Goal: Task Accomplishment & Management: Use online tool/utility

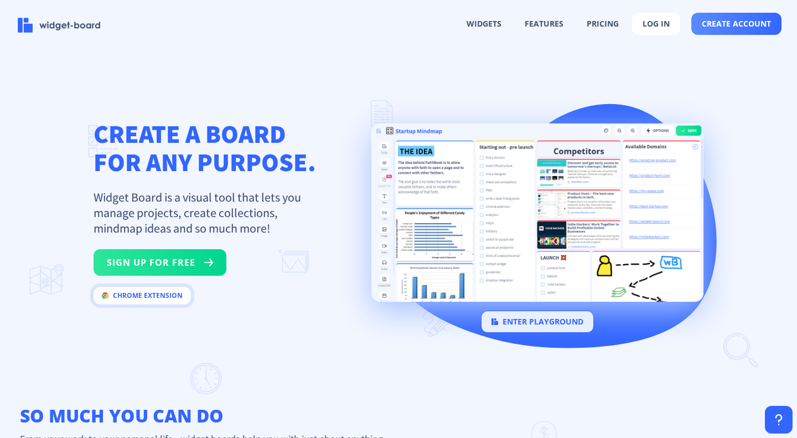
click at [161, 298] on button "chrome extension" at bounding box center [142, 296] width 97 height 18
click at [199, 265] on button "sign up for free" at bounding box center [160, 262] width 133 height 27
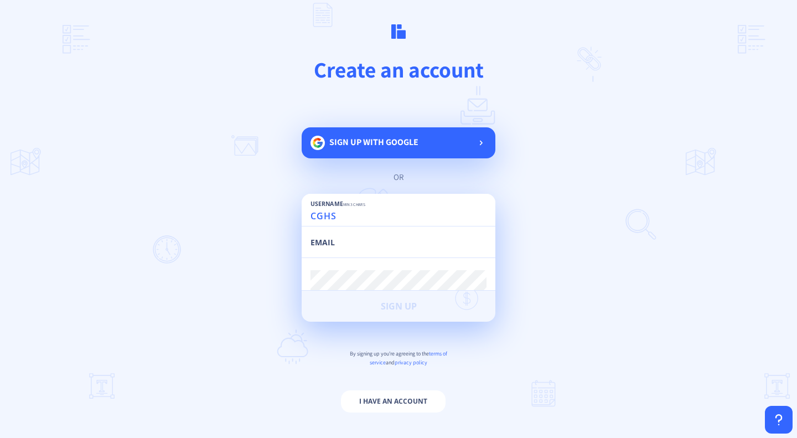
type input "CGHS"
click at [360, 243] on input "email" at bounding box center [399, 248] width 176 height 20
type input "[EMAIL_ADDRESS][DOMAIN_NAME]"
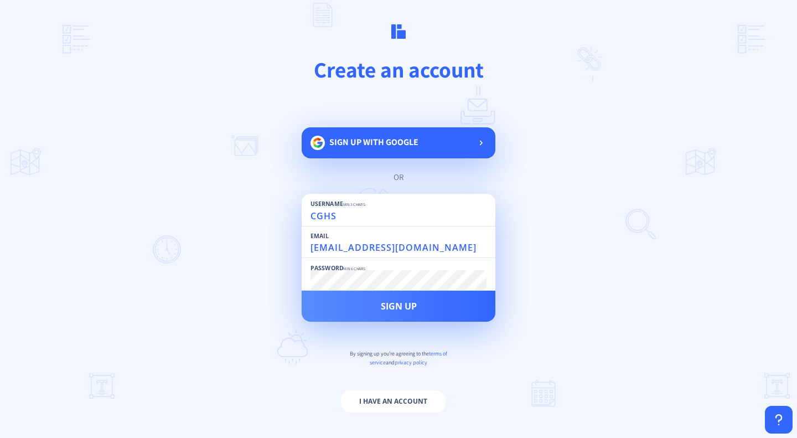
click at [302, 291] on button "Sign Up" at bounding box center [399, 306] width 194 height 31
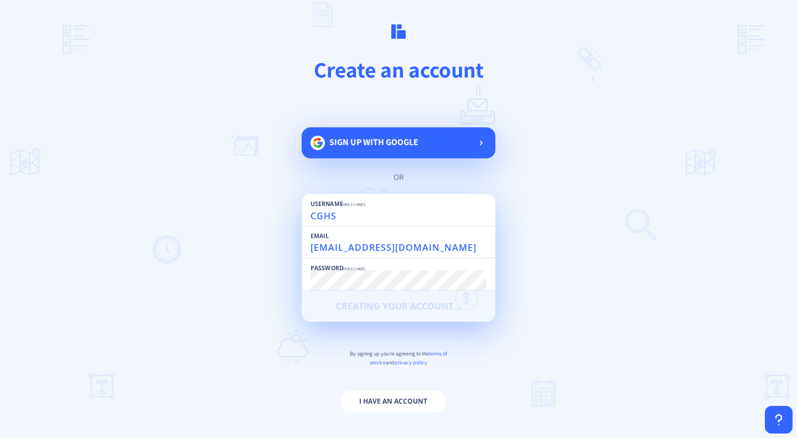
click at [374, 224] on input "CGHS" at bounding box center [399, 216] width 176 height 20
type input "CGHS"
click at [566, 175] on main "Create an account Sign up with google or Username min 3 chars CGHS Email [EMAIL…" at bounding box center [398, 219] width 797 height 438
type input "CGHS"
click at [427, 242] on input "email" at bounding box center [399, 248] width 176 height 20
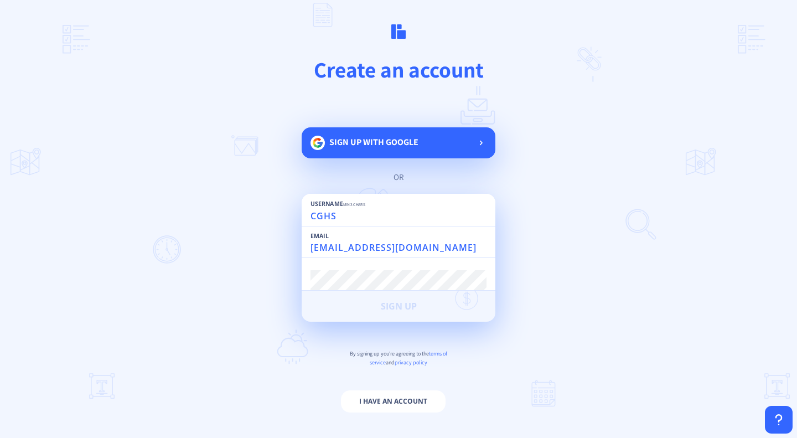
type input "[EMAIL_ADDRESS][DOMAIN_NAME]"
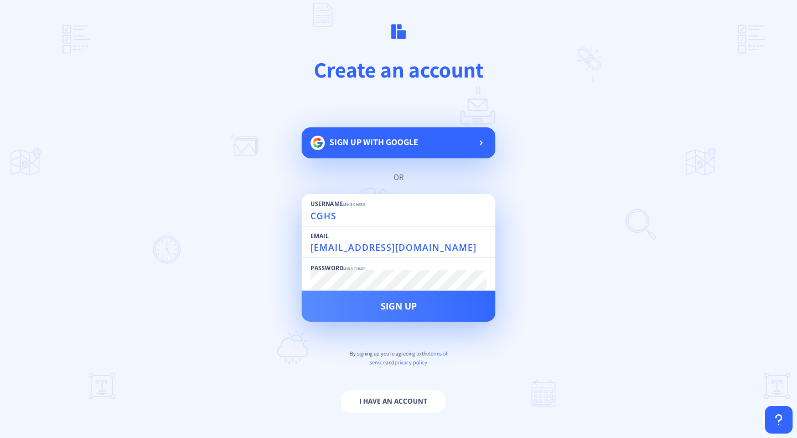
click at [302, 291] on button "Sign Up" at bounding box center [399, 306] width 194 height 31
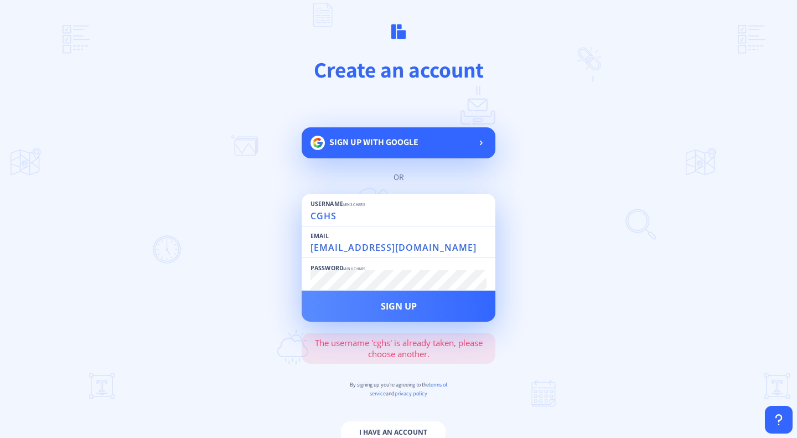
click at [351, 217] on input "CGHS" at bounding box center [399, 216] width 176 height 20
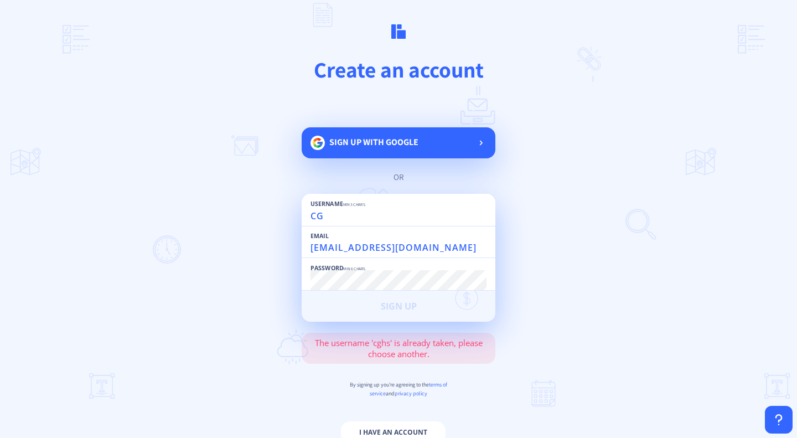
type input "C"
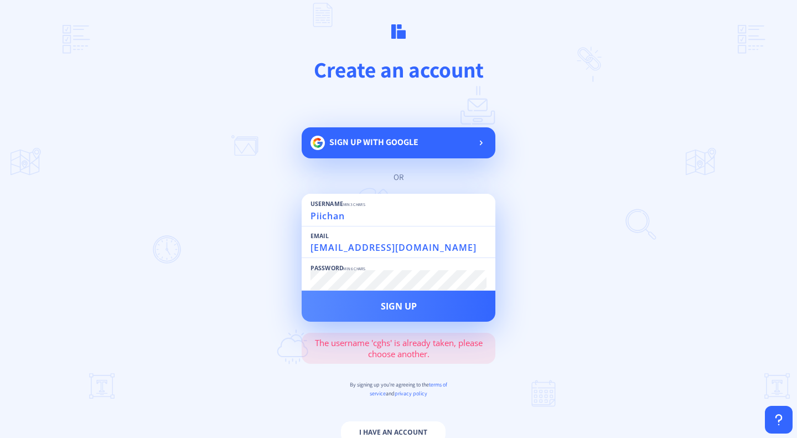
type input "Piichan"
click at [302, 291] on button "Sign Up" at bounding box center [399, 306] width 194 height 31
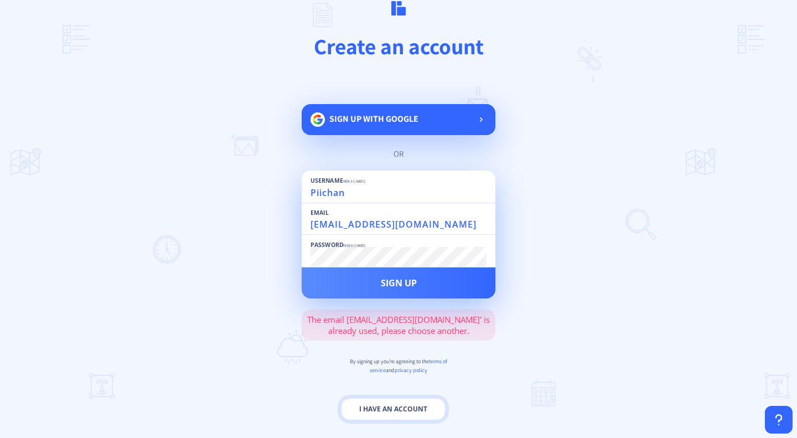
click at [374, 406] on button "I have an account" at bounding box center [393, 409] width 105 height 22
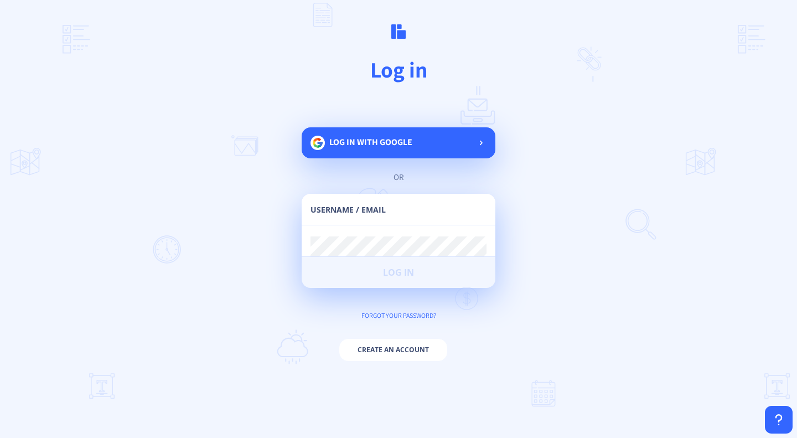
click at [444, 209] on input "text" at bounding box center [399, 215] width 176 height 20
type input "[EMAIL_ADDRESS][DOMAIN_NAME]"
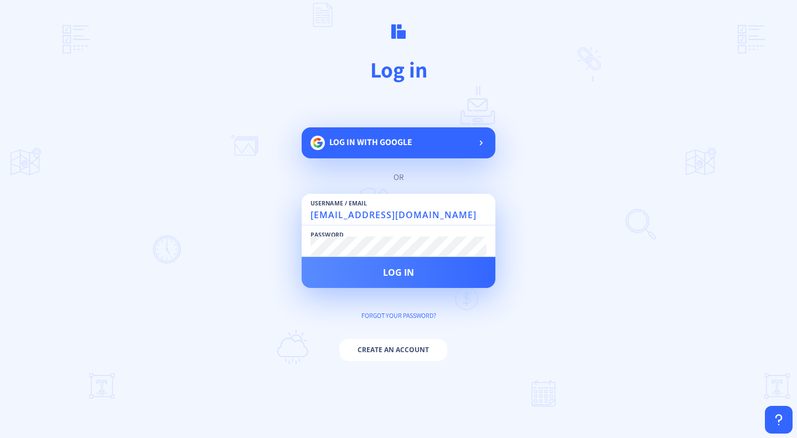
click at [302, 257] on button "Log in" at bounding box center [399, 272] width 194 height 31
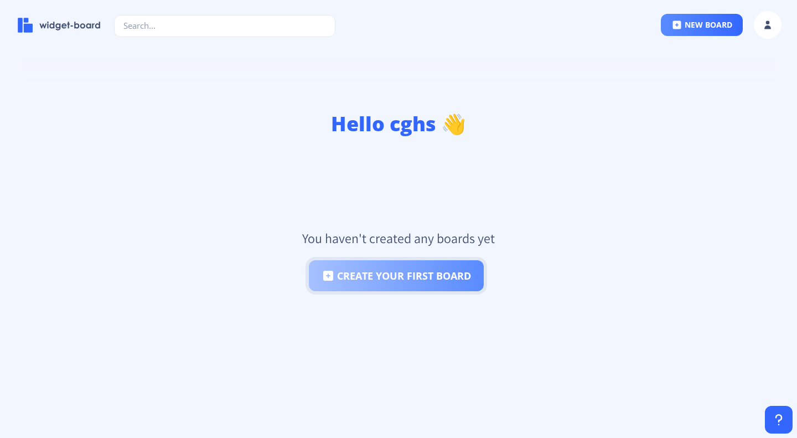
click at [368, 276] on button "create your first board" at bounding box center [396, 275] width 175 height 31
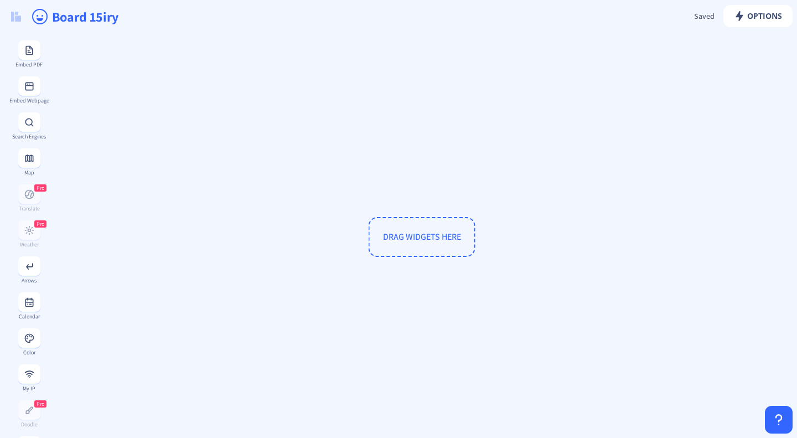
scroll to position [310, 0]
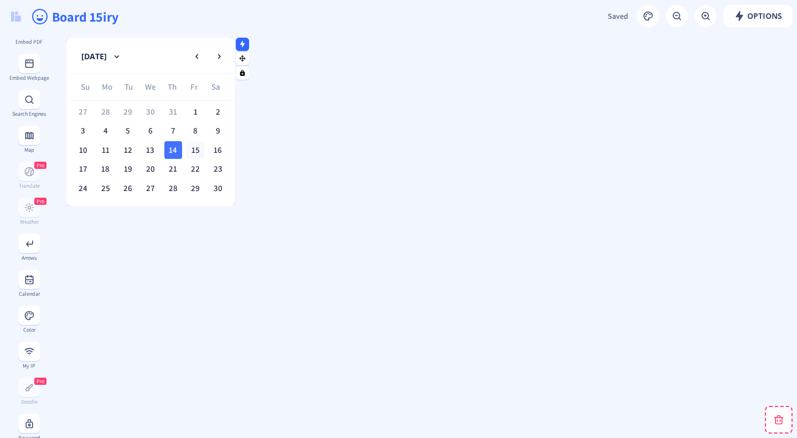
click at [188, 148] on div "15" at bounding box center [196, 150] width 18 height 18
click at [173, 152] on div "14" at bounding box center [173, 150] width 18 height 18
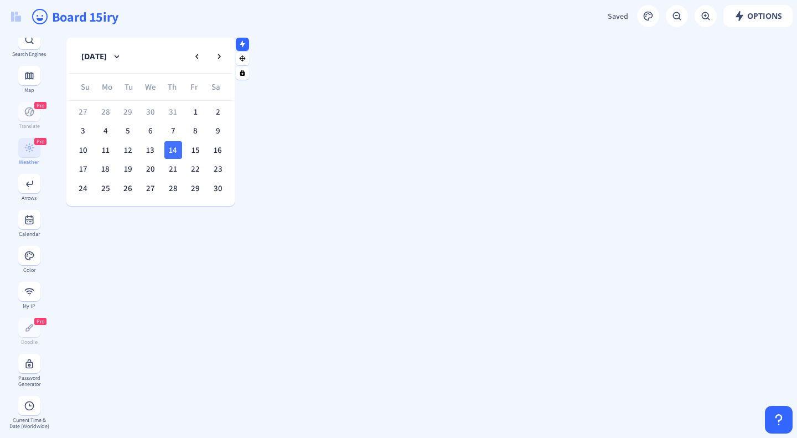
scroll to position [370, 0]
click at [29, 265] on button at bounding box center [29, 254] width 22 height 19
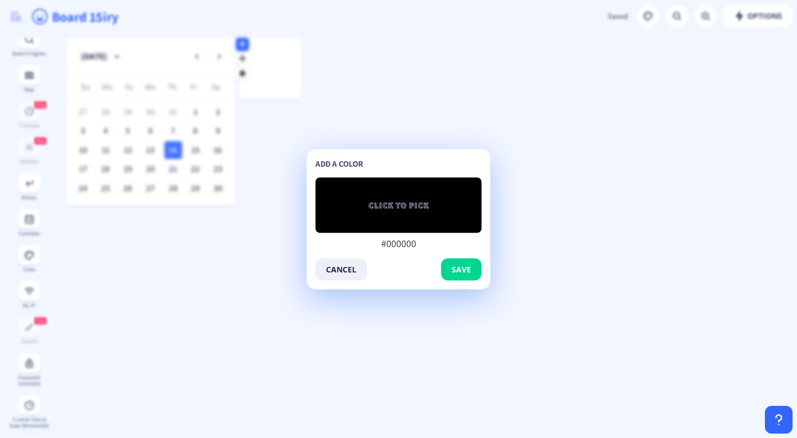
click at [419, 219] on div "CLICK TO PICK #000000" at bounding box center [399, 204] width 166 height 55
type input "#c78ac2"
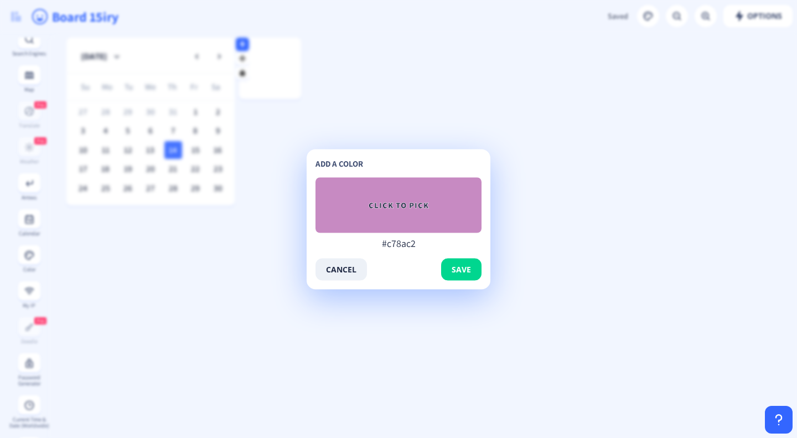
type input "#c889c2"
type input "#c98dc4"
type input "#cc8fc7"
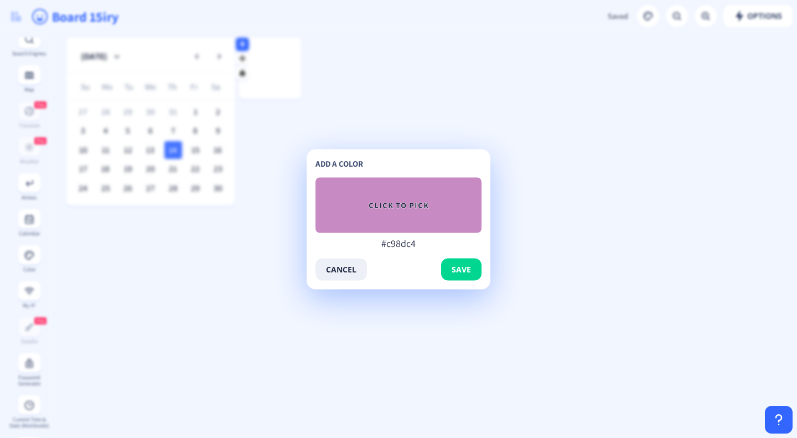
type input "#cc8fc7"
type input "#ce92c9"
type input "#d095cb"
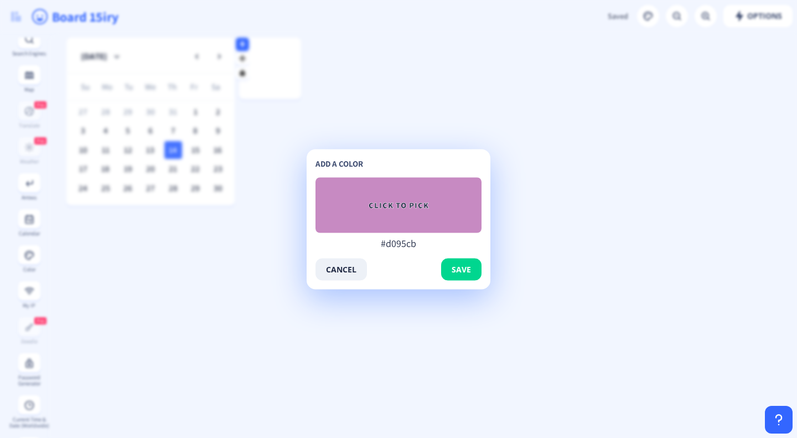
type input "#d397ce"
type input "#d59ad0"
type input "#d79dd2"
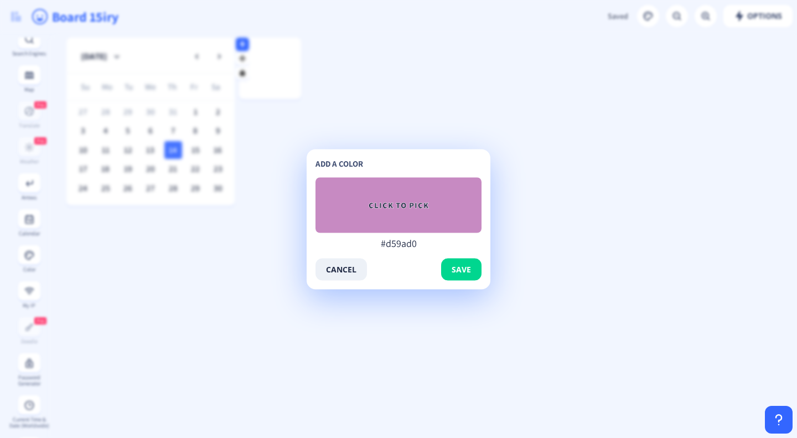
type input "#d79dd2"
type input "#d9a0d4"
type input "#d9a1d4"
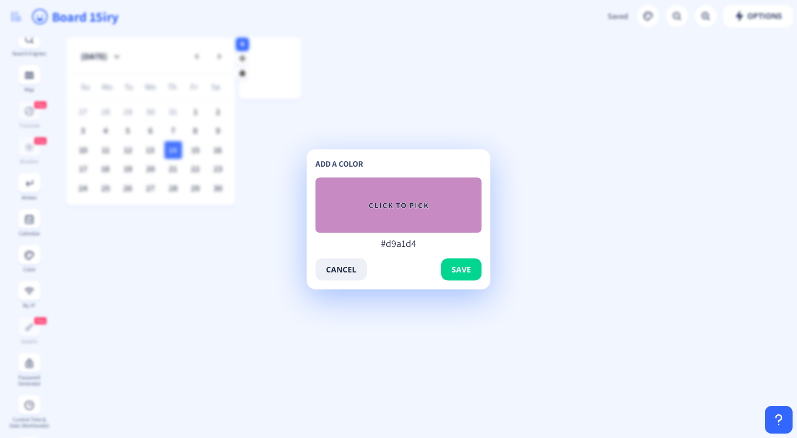
type input "#daa0d5"
type input "#dba4d6"
type input "#dda6d9"
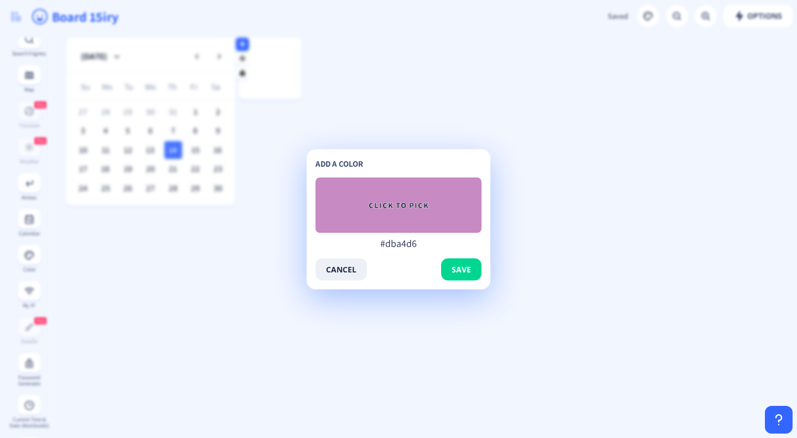
type input "#dda6d9"
type input "#dfa9db"
type input "#e1a8dc"
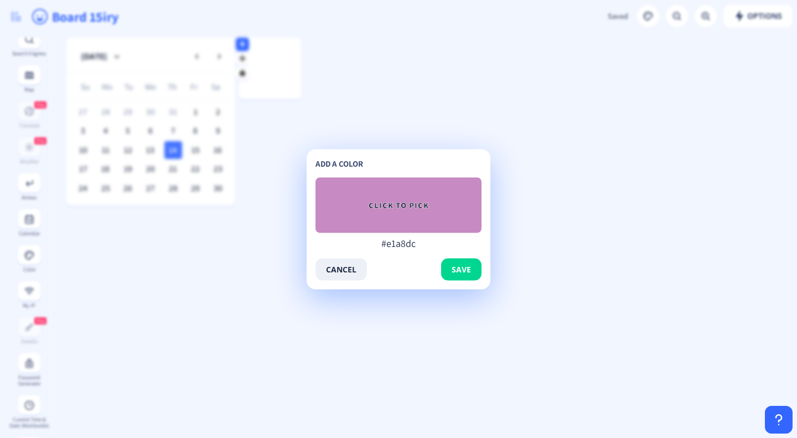
type input "#e1addd"
type input "#e2acdd"
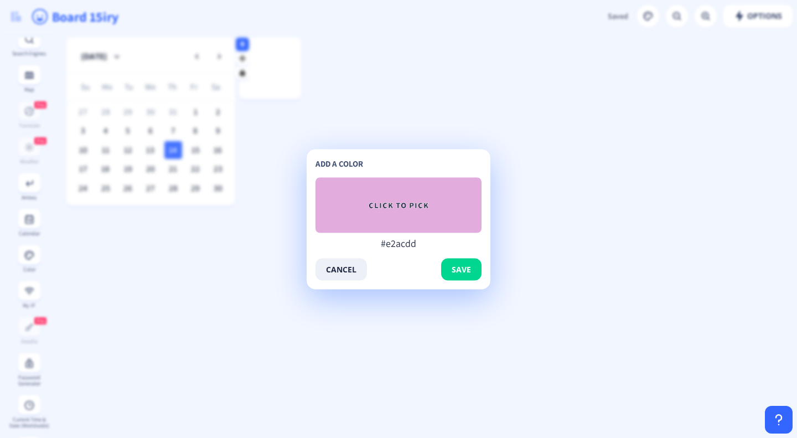
type input "#e1addd"
click at [469, 269] on span "save" at bounding box center [461, 269] width 19 height 9
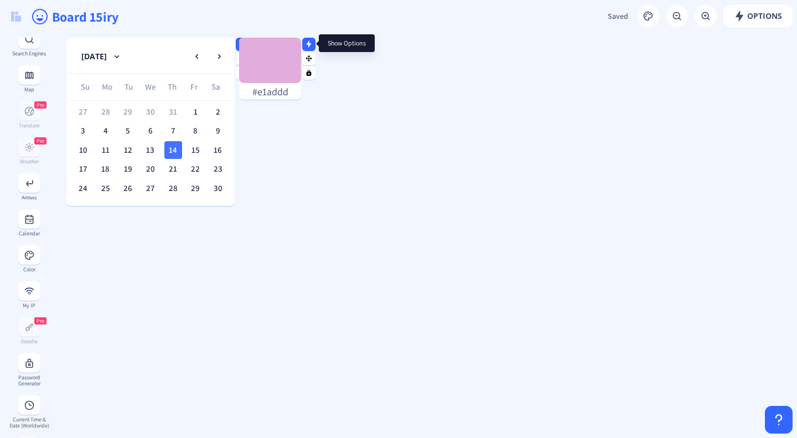
click at [307, 44] on icon at bounding box center [309, 43] width 5 height 7
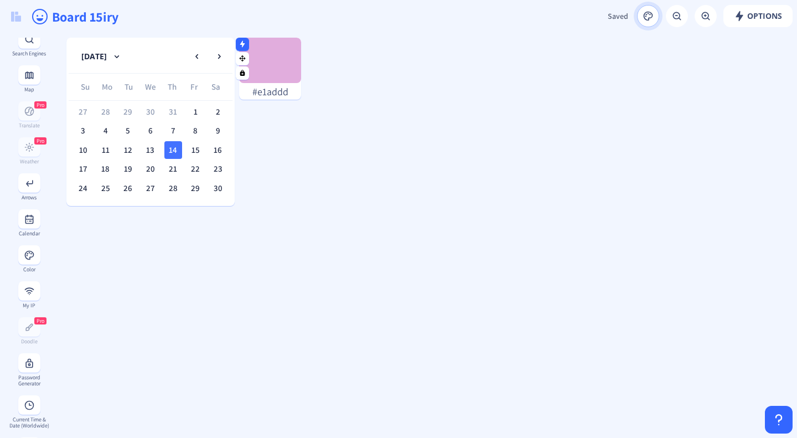
click at [645, 13] on rect at bounding box center [648, 16] width 11 height 11
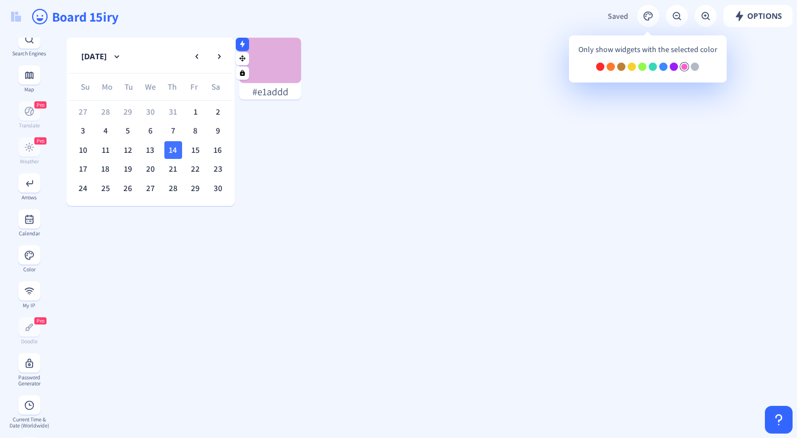
click at [681, 67] on div at bounding box center [685, 67] width 8 height 8
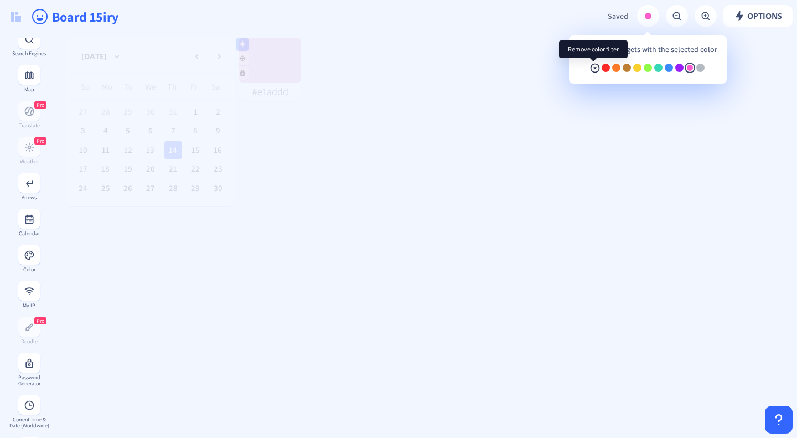
click at [590, 71] on rect at bounding box center [595, 68] width 11 height 11
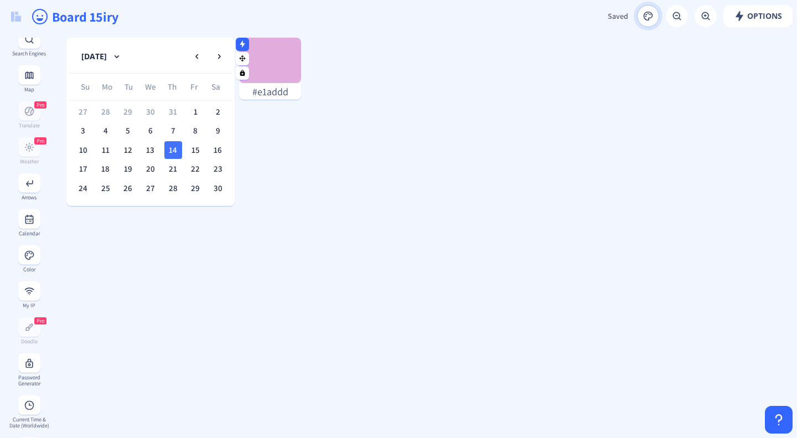
click at [645, 16] on rect at bounding box center [648, 16] width 11 height 11
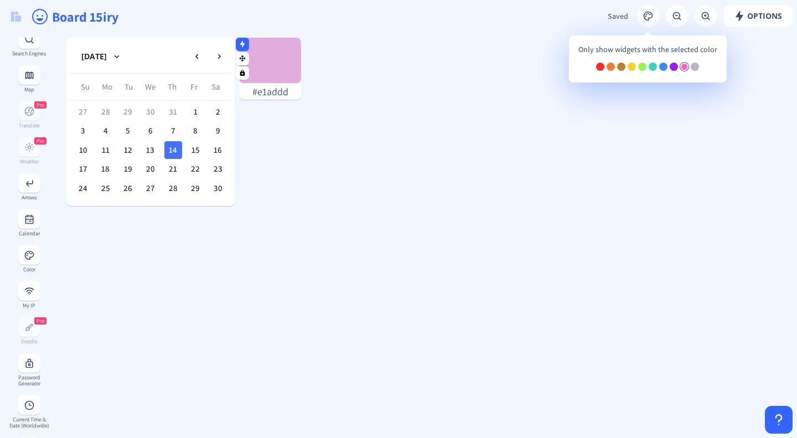
click at [681, 68] on div at bounding box center [685, 67] width 8 height 8
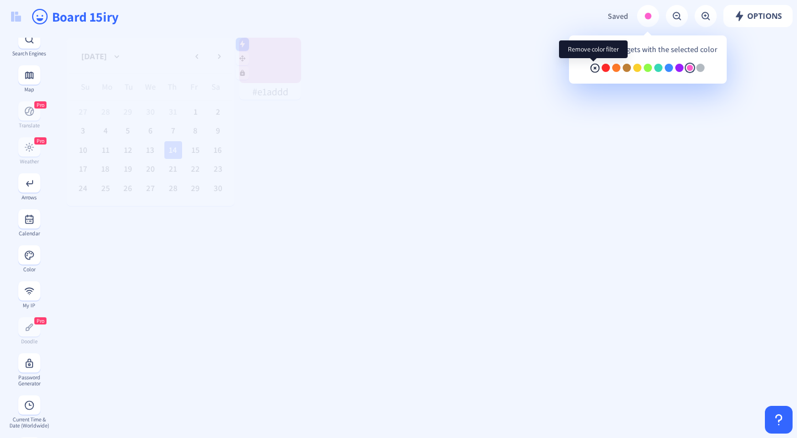
click at [590, 69] on rect at bounding box center [595, 68] width 11 height 11
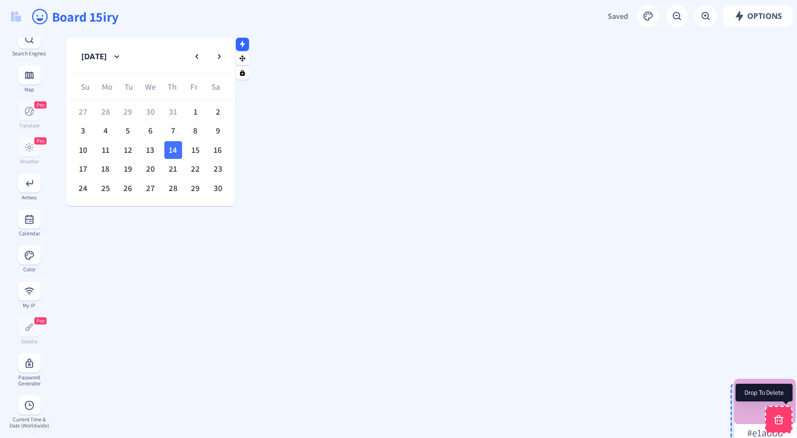
drag, startPoint x: 281, startPoint y: 65, endPoint x: 776, endPoint y: 406, distance: 601.2
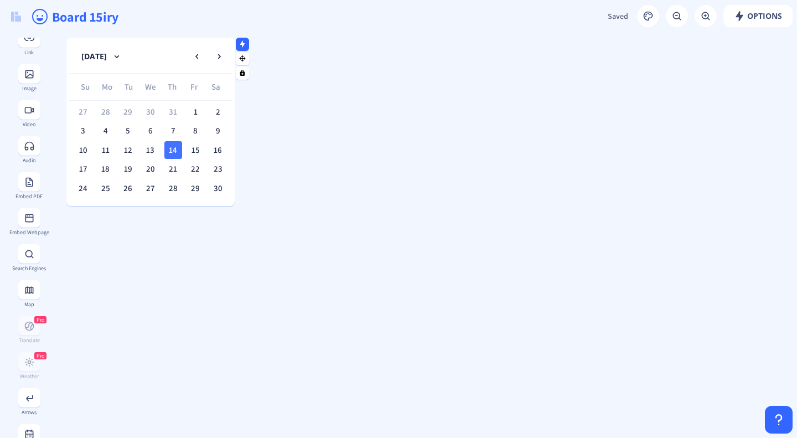
scroll to position [152, 0]
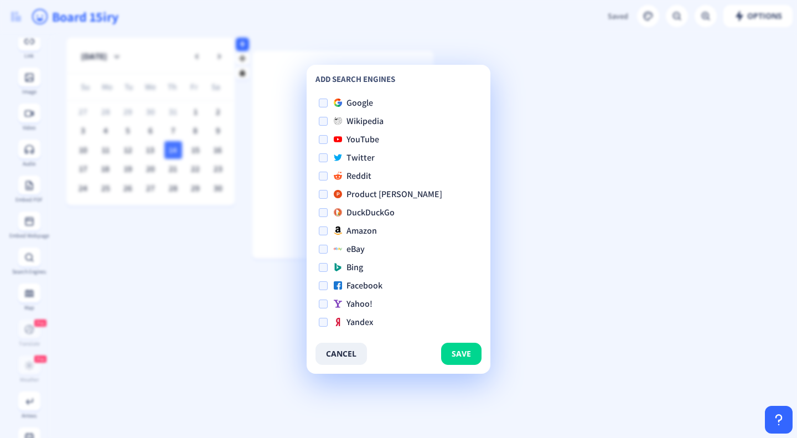
click at [325, 100] on span at bounding box center [323, 102] width 9 height 9
click at [320, 102] on input "Google" at bounding box center [319, 102] width 1 height 1
checkbox input "true"
click at [342, 352] on button "cancel" at bounding box center [341, 354] width 51 height 22
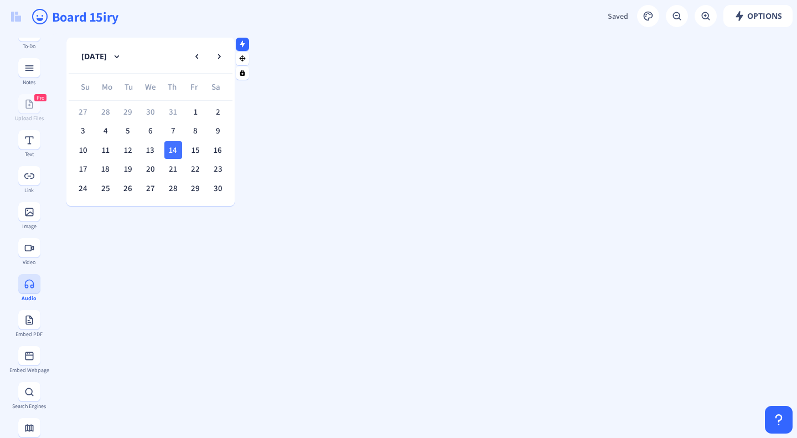
scroll to position [91, 0]
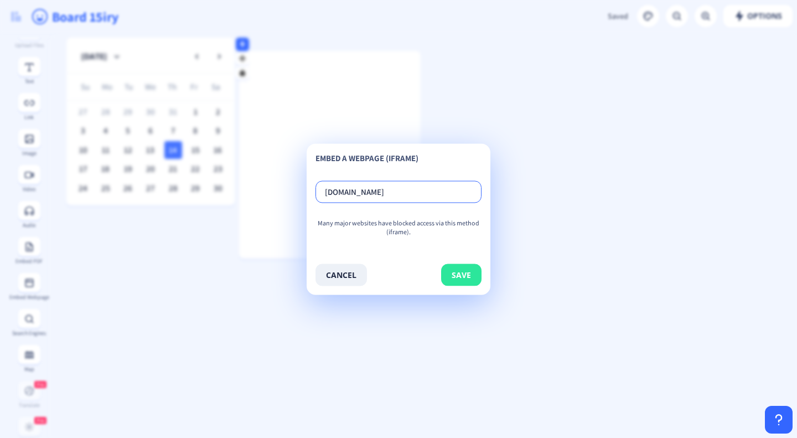
type input "clever.com"
click at [463, 271] on button "save" at bounding box center [461, 275] width 40 height 22
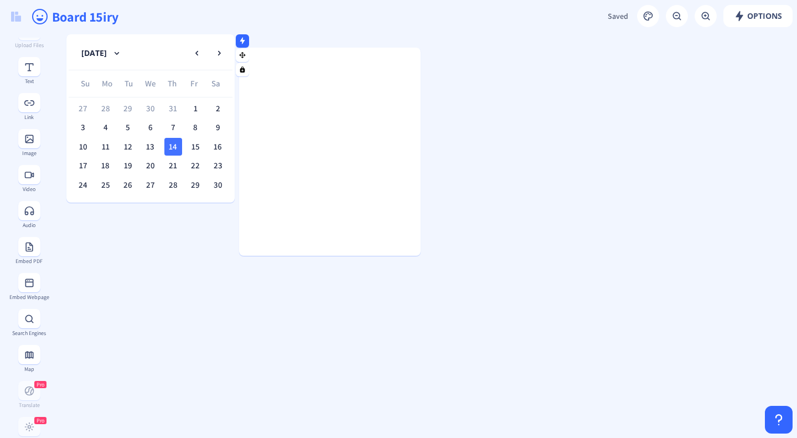
scroll to position [0, 0]
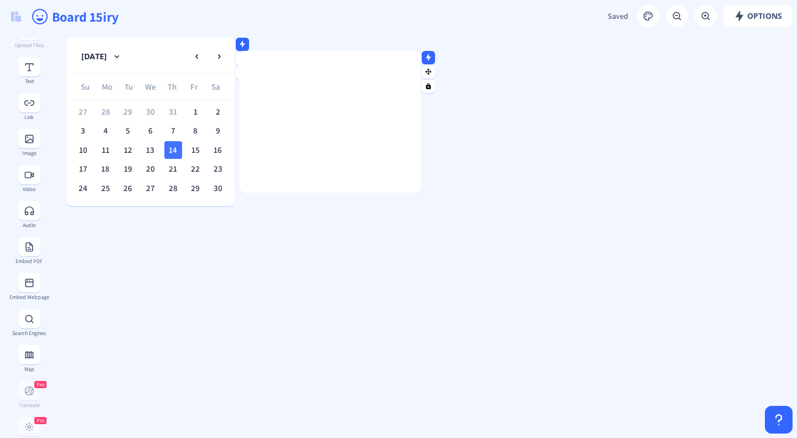
drag, startPoint x: 410, startPoint y: 257, endPoint x: 389, endPoint y: 79, distance: 179.5
click at [389, 79] on gridster-item at bounding box center [330, 122] width 182 height 142
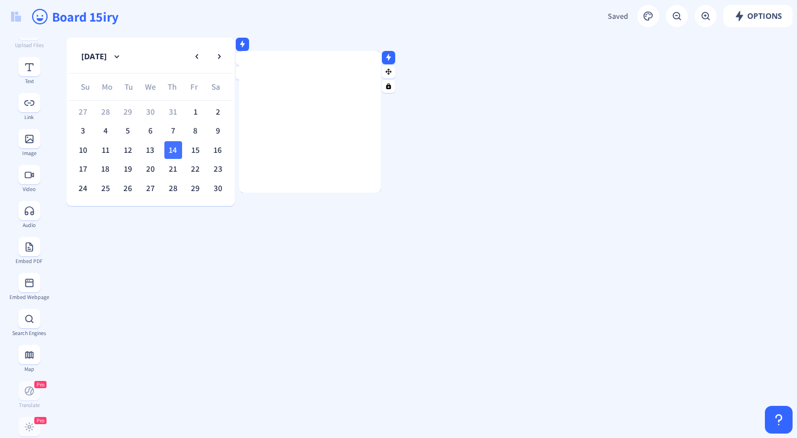
drag, startPoint x: 416, startPoint y: 190, endPoint x: 308, endPoint y: 130, distance: 124.0
click at [308, 130] on gridster-item at bounding box center [310, 122] width 142 height 142
drag, startPoint x: 313, startPoint y: 192, endPoint x: 322, endPoint y: 125, distance: 67.6
click at [322, 125] on gridster-item at bounding box center [310, 122] width 142 height 142
drag, startPoint x: 288, startPoint y: 54, endPoint x: 264, endPoint y: 39, distance: 28.3
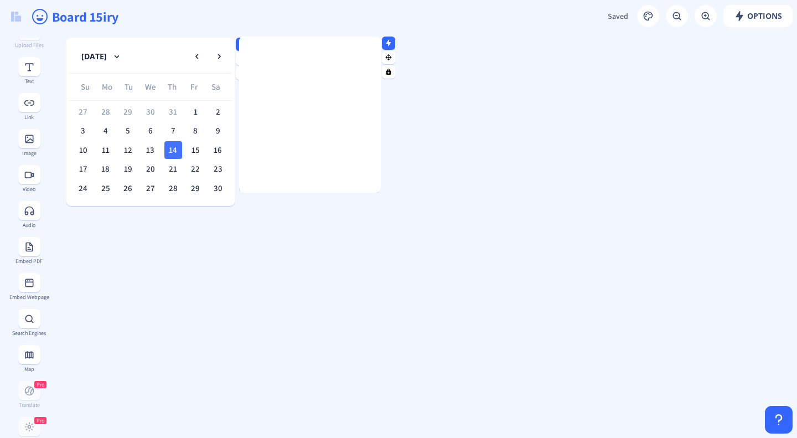
click at [264, 39] on div at bounding box center [310, 40] width 142 height 6
click at [300, 190] on div at bounding box center [310, 191] width 142 height 3
drag, startPoint x: 300, startPoint y: 190, endPoint x: 306, endPoint y: 147, distance: 43.5
click at [306, 147] on gridster-item at bounding box center [310, 109] width 142 height 142
click at [391, 44] on rect at bounding box center [388, 43] width 7 height 7
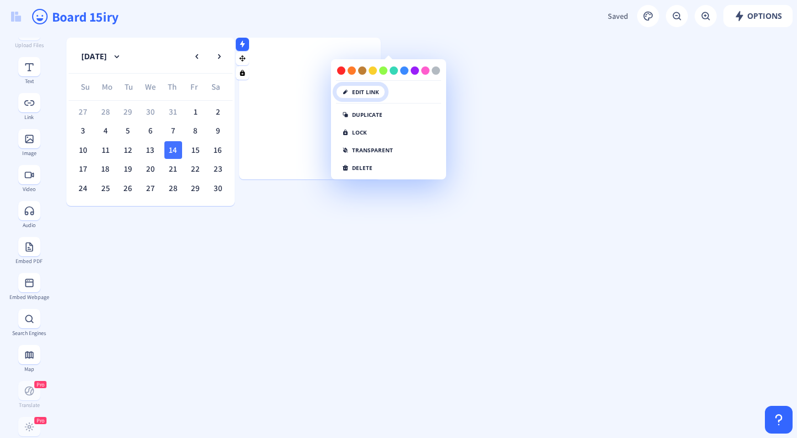
click at [369, 92] on button "edit link" at bounding box center [360, 91] width 49 height 13
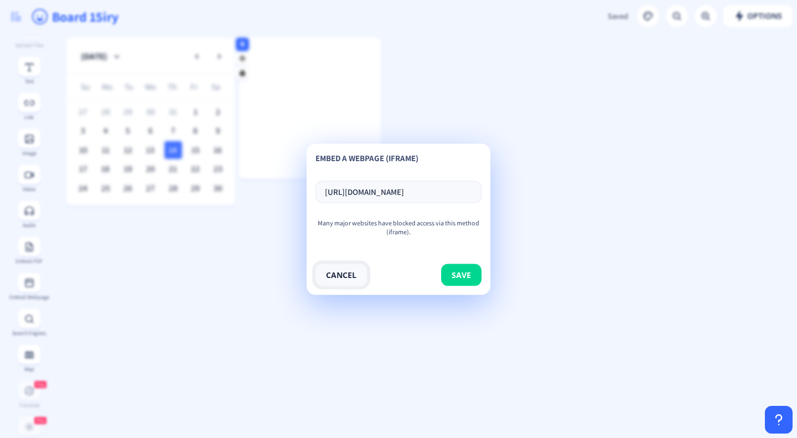
click at [339, 271] on button "cancel" at bounding box center [341, 275] width 51 height 22
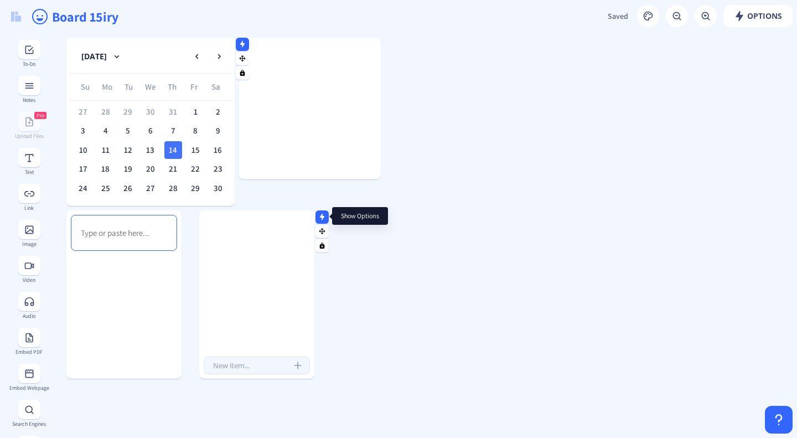
click at [322, 219] on icon at bounding box center [322, 216] width 5 height 7
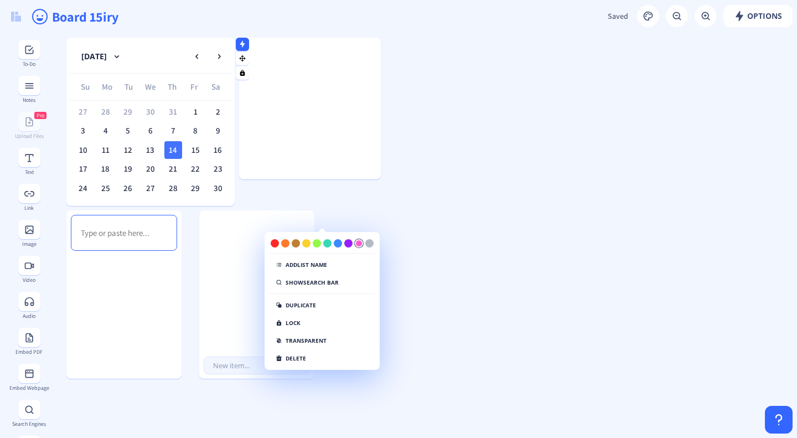
click at [358, 243] on div at bounding box center [359, 243] width 8 height 8
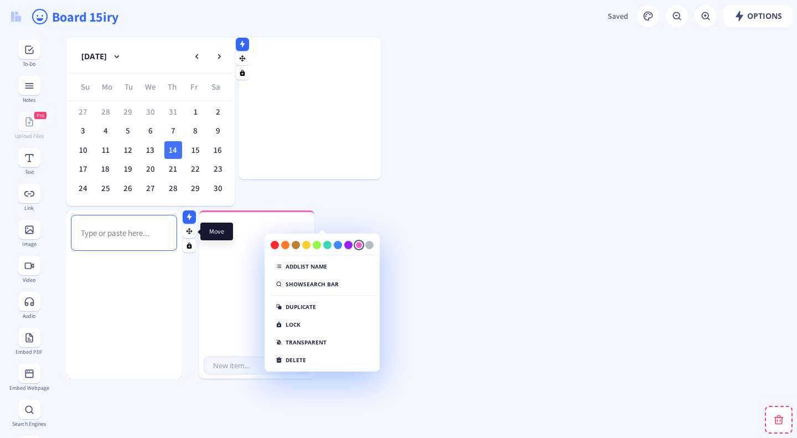
click at [195, 228] on button at bounding box center [189, 231] width 13 height 13
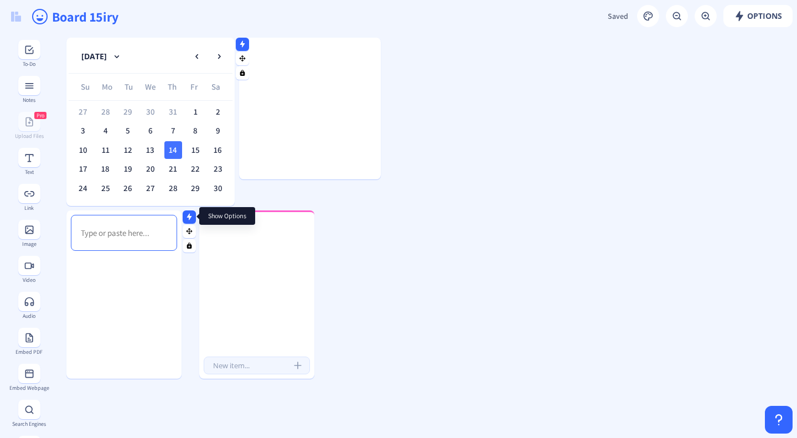
click at [189, 214] on icon at bounding box center [189, 216] width 5 height 7
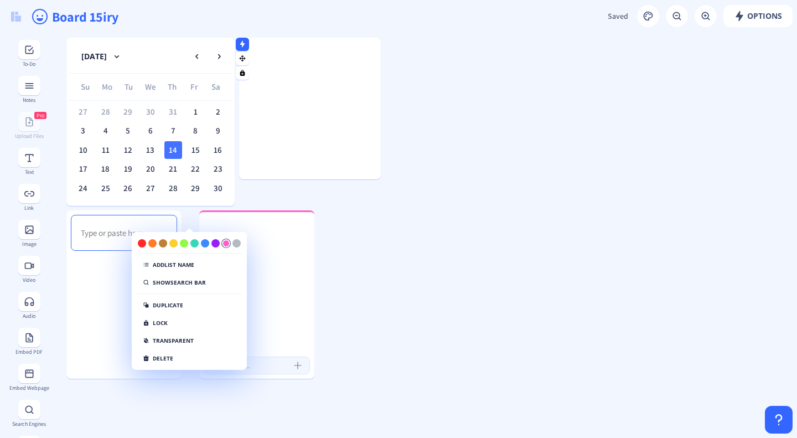
click at [229, 242] on div at bounding box center [226, 243] width 8 height 8
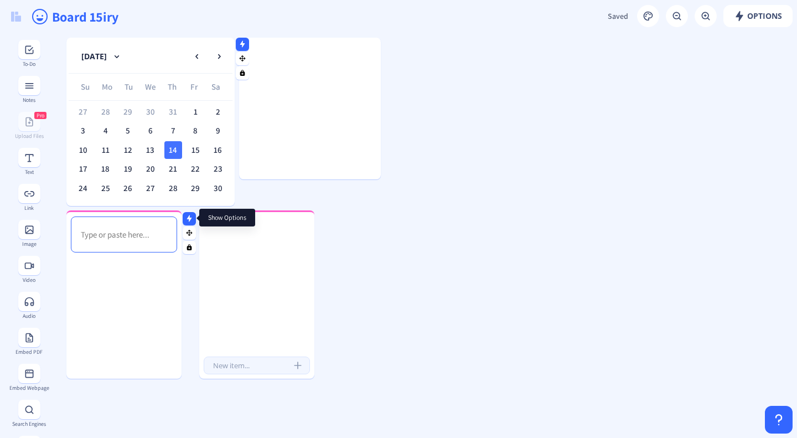
click at [188, 217] on icon at bounding box center [189, 218] width 5 height 7
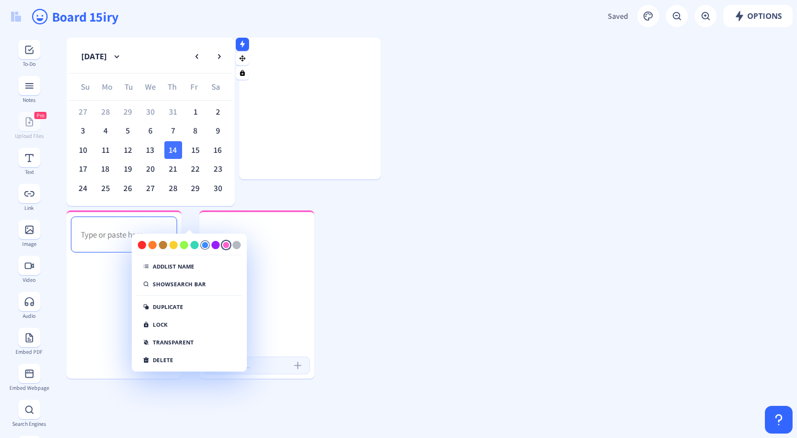
click at [207, 244] on div at bounding box center [205, 245] width 8 height 8
click at [184, 246] on div at bounding box center [184, 245] width 8 height 8
click at [194, 248] on div at bounding box center [194, 245] width 8 height 8
click at [324, 223] on nb-icon at bounding box center [322, 218] width 11 height 11
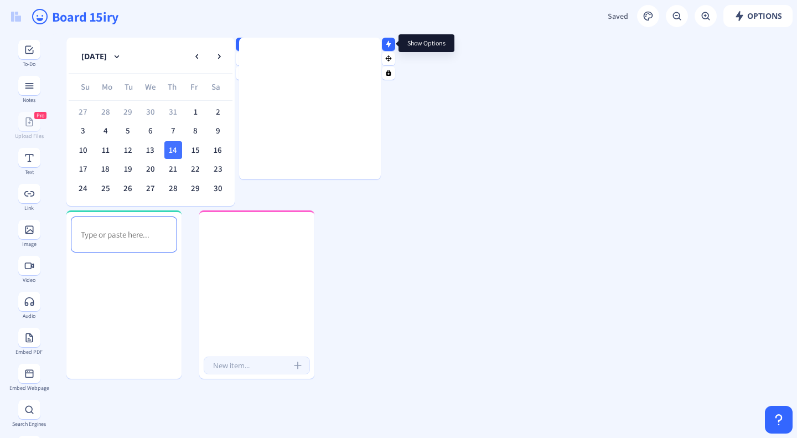
click at [384, 47] on nb-icon at bounding box center [388, 43] width 11 height 11
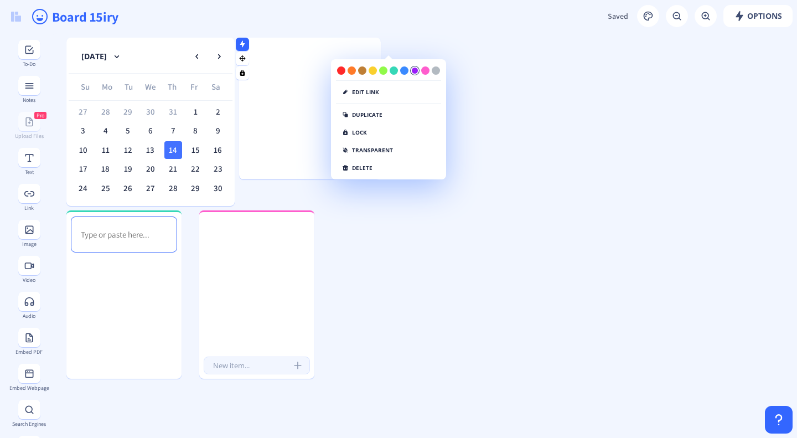
click at [415, 70] on div at bounding box center [415, 70] width 8 height 8
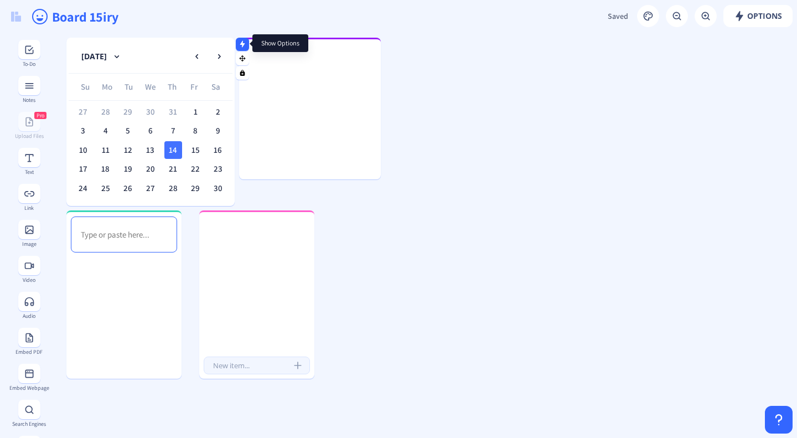
click at [243, 44] on icon at bounding box center [242, 43] width 5 height 7
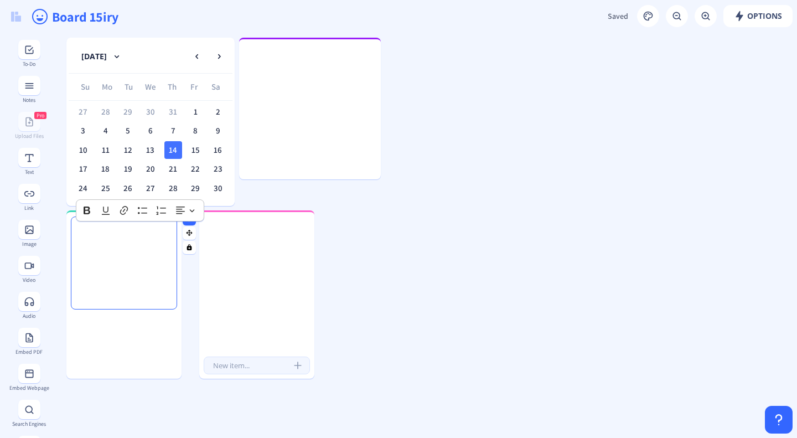
click at [107, 235] on p "Rich Text Editor, main" at bounding box center [124, 234] width 86 height 11
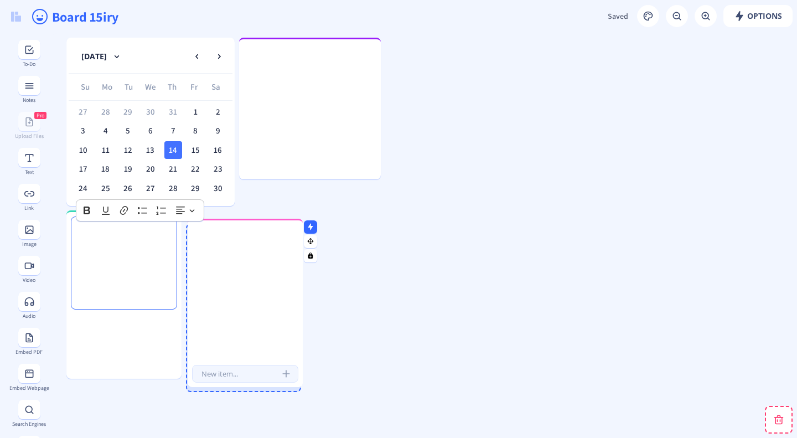
drag, startPoint x: 223, startPoint y: 254, endPoint x: 210, endPoint y: 262, distance: 15.2
click at [210, 262] on div at bounding box center [245, 295] width 115 height 133
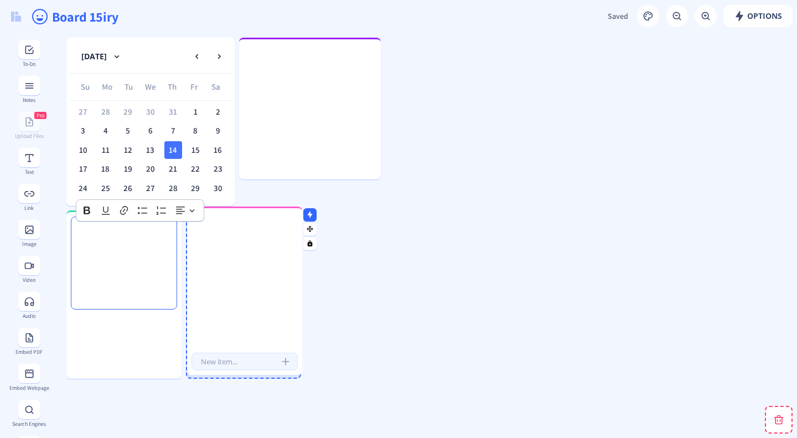
drag, startPoint x: 233, startPoint y: 250, endPoint x: 234, endPoint y: 235, distance: 15.5
click at [234, 235] on div at bounding box center [244, 283] width 115 height 133
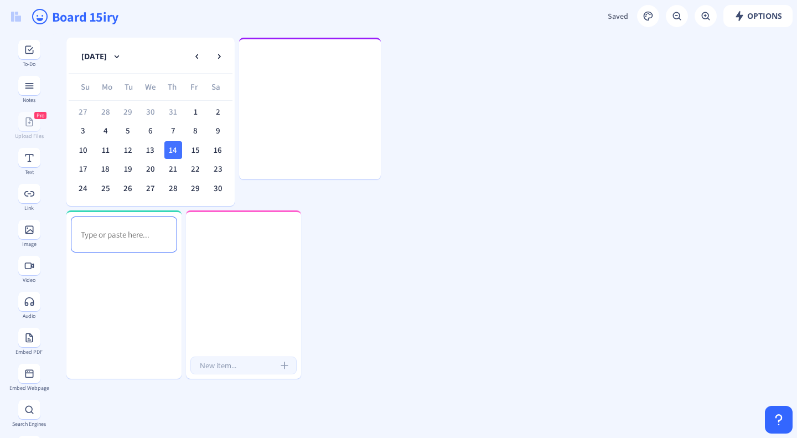
click at [228, 362] on input "text" at bounding box center [243, 366] width 106 height 18
type input "S"
type input "Bring signed papers"
click at [228, 362] on input "text" at bounding box center [243, 366] width 106 height 18
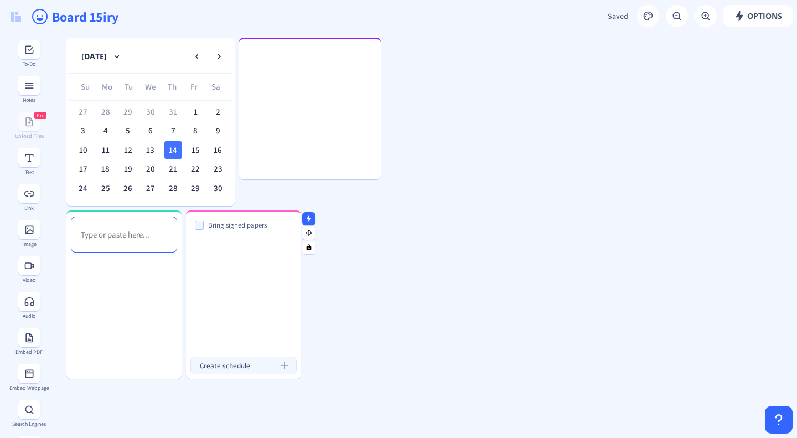
type input "Create schedule"
click at [389, 46] on icon at bounding box center [389, 45] width 5 height 7
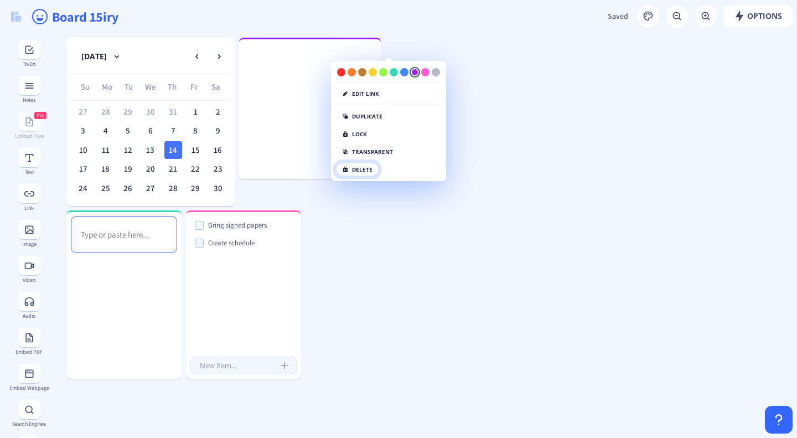
click at [356, 164] on button "delete" at bounding box center [357, 169] width 43 height 13
click at [353, 170] on button "click again" at bounding box center [364, 169] width 57 height 13
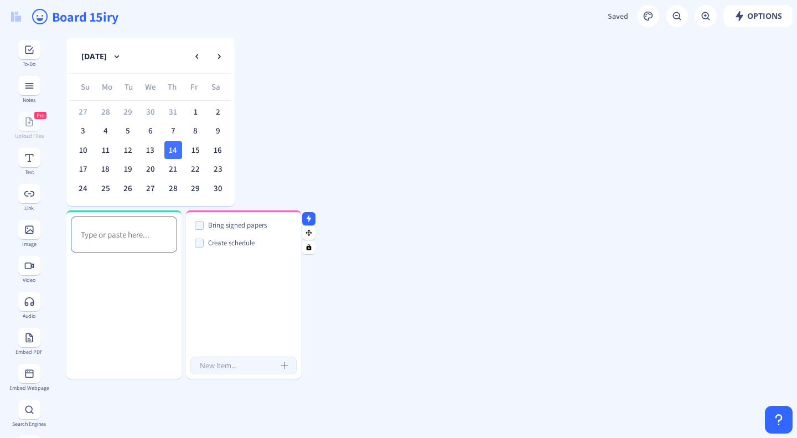
click at [224, 372] on input "text" at bounding box center [243, 366] width 106 height 18
type input "Finish copying notes"
type input "Charge all devices"
type input "Set up a physical planner"
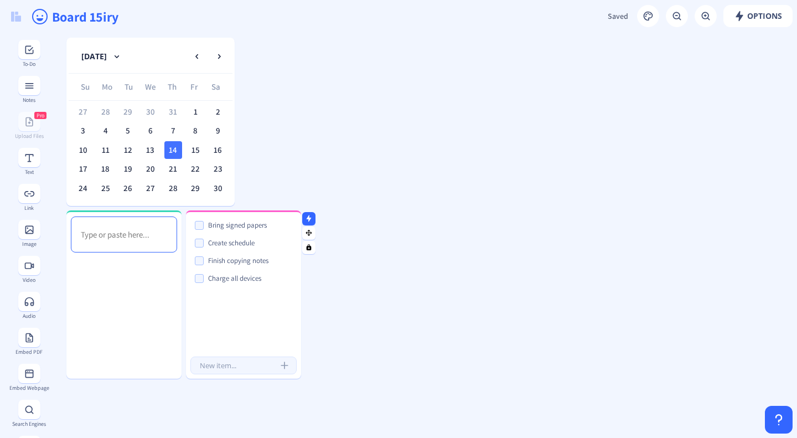
scroll to position [0, 0]
type input "Clean room"
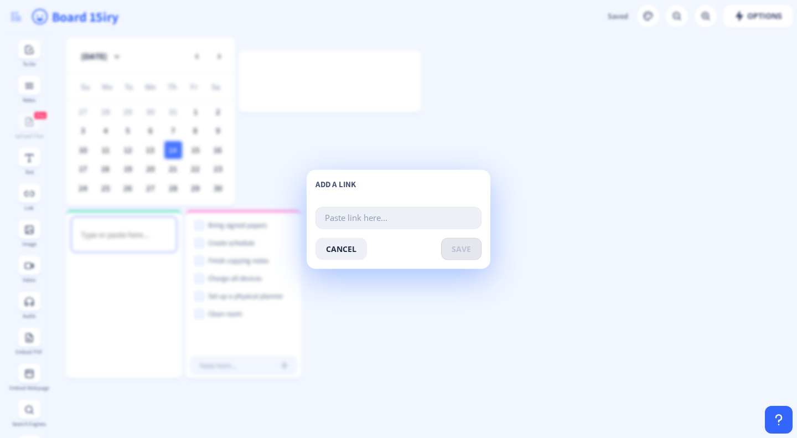
click at [356, 221] on input "text" at bounding box center [399, 218] width 166 height 22
paste input "https://clever.com/in/broward/student/portal"
type input "https://clever.com/in/broward/student/portal"
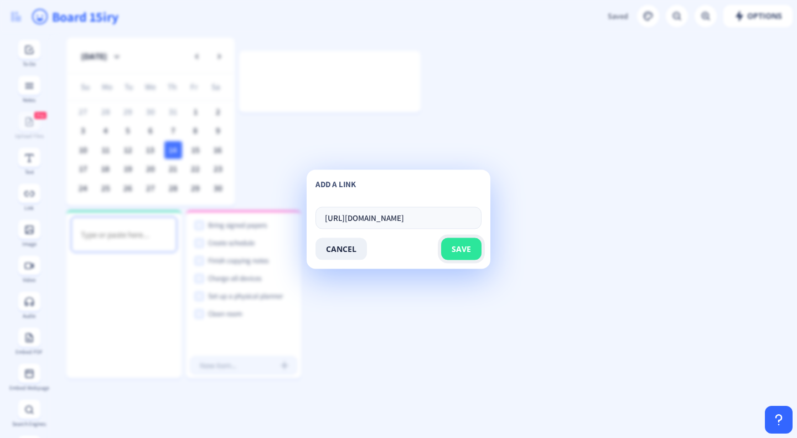
click at [459, 249] on span "save" at bounding box center [461, 248] width 19 height 9
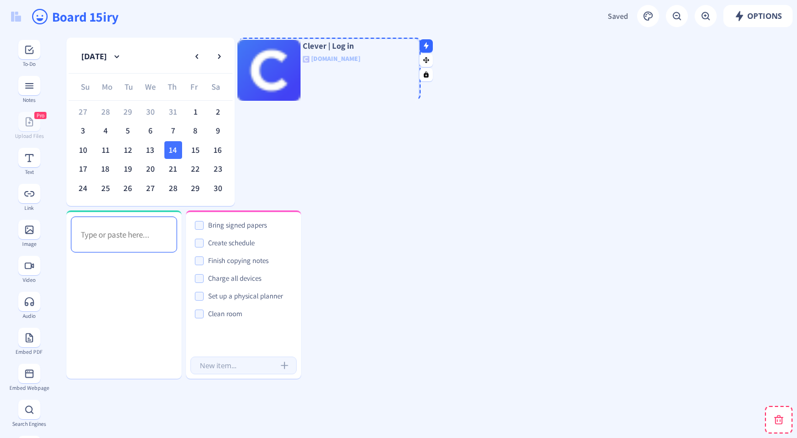
drag, startPoint x: 346, startPoint y: 92, endPoint x: 344, endPoint y: 81, distance: 11.3
click at [344, 81] on div "Clever | Log in clever.com" at bounding box center [328, 70] width 182 height 62
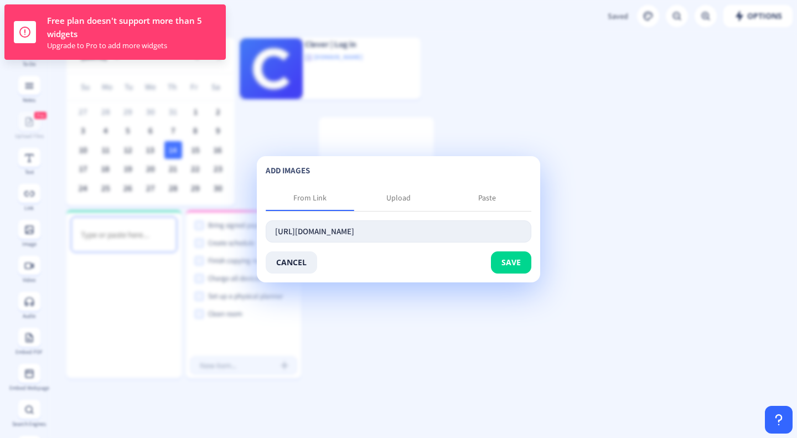
scroll to position [0, 295]
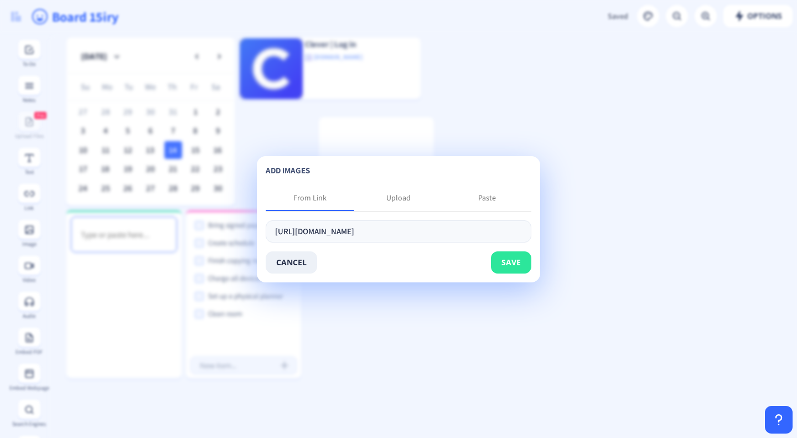
type input "https://encrypted-tbn0.gstatic.com/images?q=tbn:ANd9GcTHF_D0SS0N9LsZihyN0UKkM4g…"
click at [506, 262] on button "save" at bounding box center [511, 262] width 40 height 22
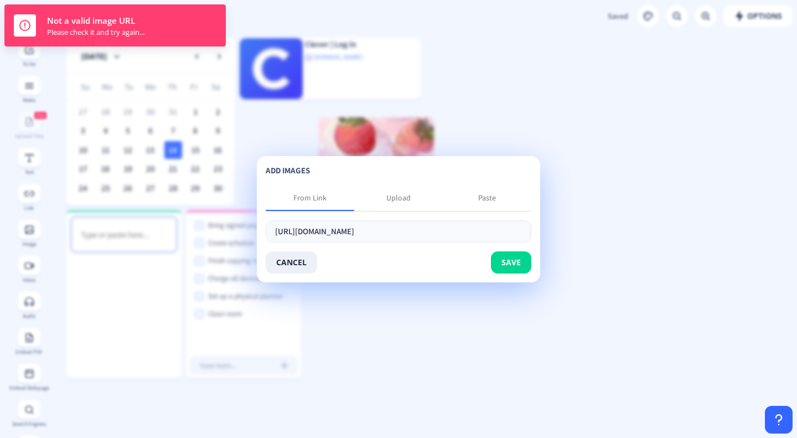
click at [378, 308] on app-new "Options Saved Saving... Board 15iry August 2025 Su Mo Tu We Th Fr Sa 27 28 29 3…" at bounding box center [398, 219] width 797 height 438
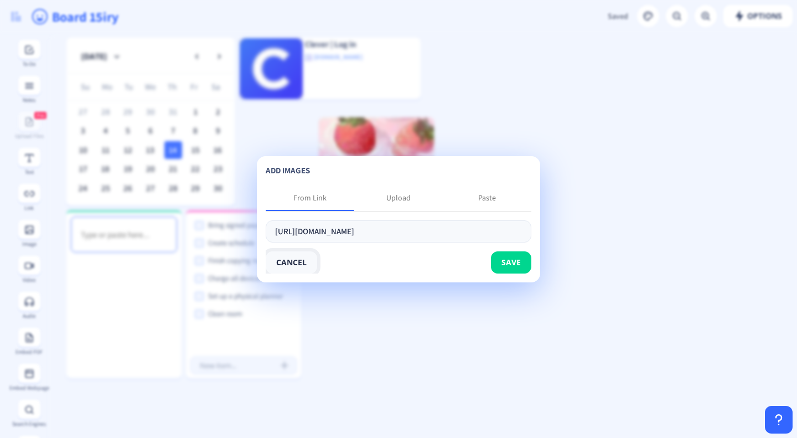
click at [295, 259] on button "cancel" at bounding box center [291, 262] width 51 height 22
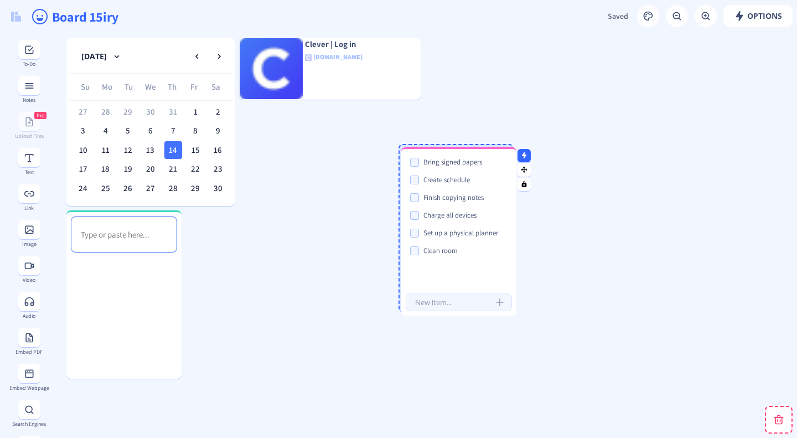
drag, startPoint x: 239, startPoint y: 328, endPoint x: 455, endPoint y: 265, distance: 224.5
click at [455, 265] on div "Bring signed papers Create schedule Finish copying notes Charge all devices Set…" at bounding box center [458, 219] width 115 height 133
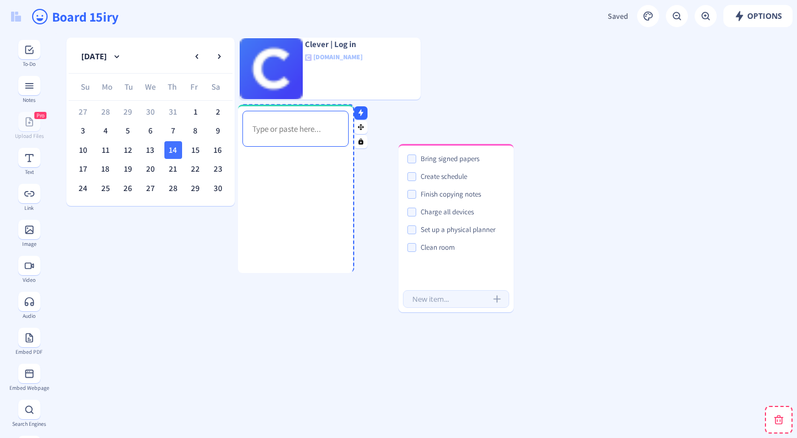
drag, startPoint x: 102, startPoint y: 303, endPoint x: 274, endPoint y: 198, distance: 200.9
click at [274, 198] on div at bounding box center [295, 222] width 115 height 142
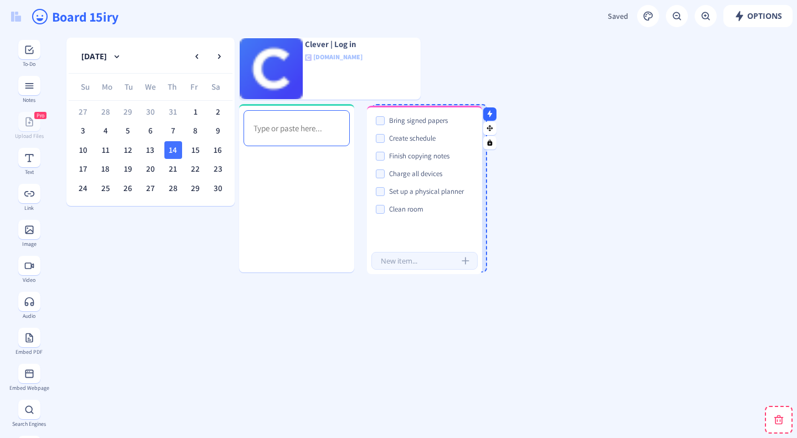
drag, startPoint x: 446, startPoint y: 274, endPoint x: 415, endPoint y: 235, distance: 49.6
click at [415, 235] on div "Bring signed papers Create schedule Finish copying notes Charge all devices Set…" at bounding box center [424, 178] width 115 height 133
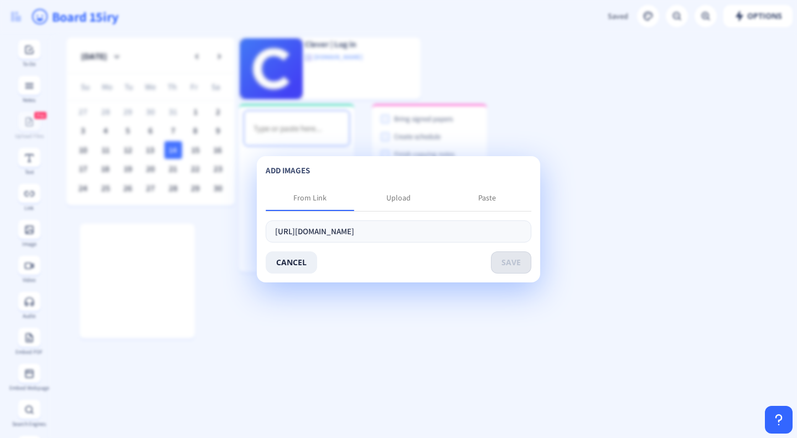
scroll to position [0, 295]
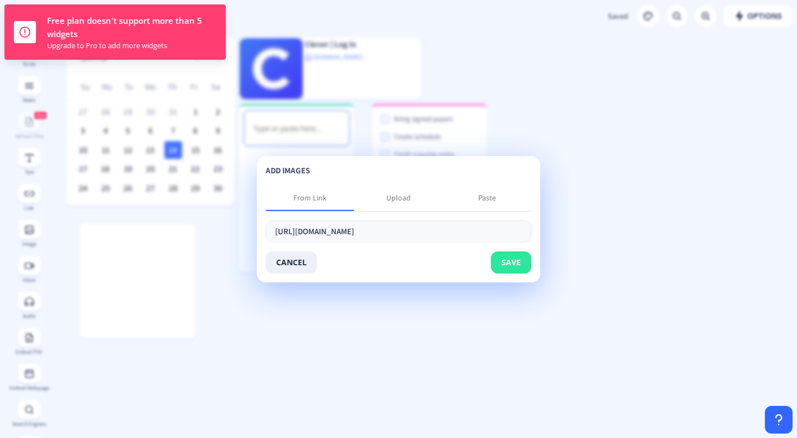
type input "https://encrypted-tbn0.gstatic.com/images?q=tbn:ANd9GcTHF_D0SS0N9LsZihyN0UKkM4g…"
click at [499, 259] on button "save" at bounding box center [511, 262] width 40 height 22
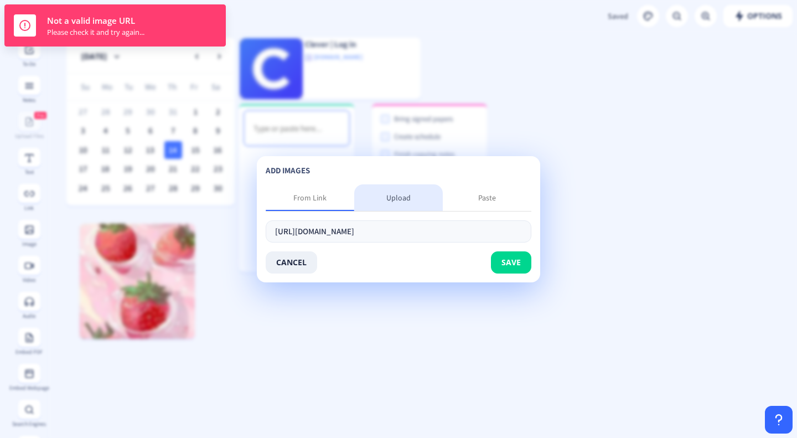
click at [393, 204] on div "Upload" at bounding box center [398, 197] width 89 height 27
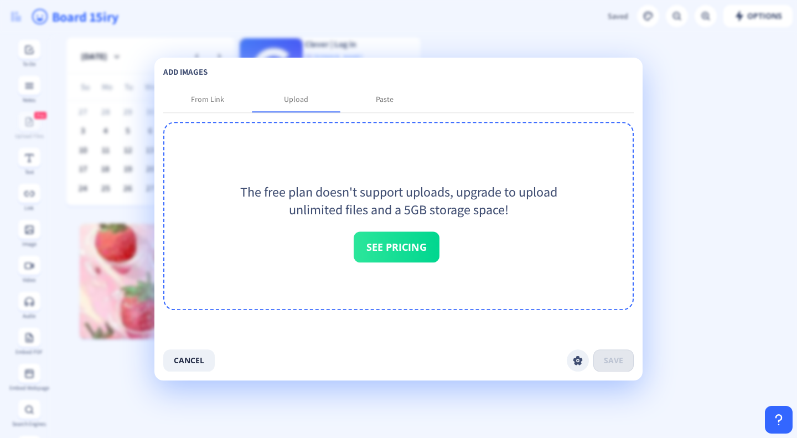
click at [341, 410] on app-new "Options Saved Saving... Board 15iry August 2025 Su Mo Tu We Th Fr Sa 27 28 29 3…" at bounding box center [398, 219] width 797 height 438
click at [188, 362] on button "cancel" at bounding box center [188, 360] width 51 height 22
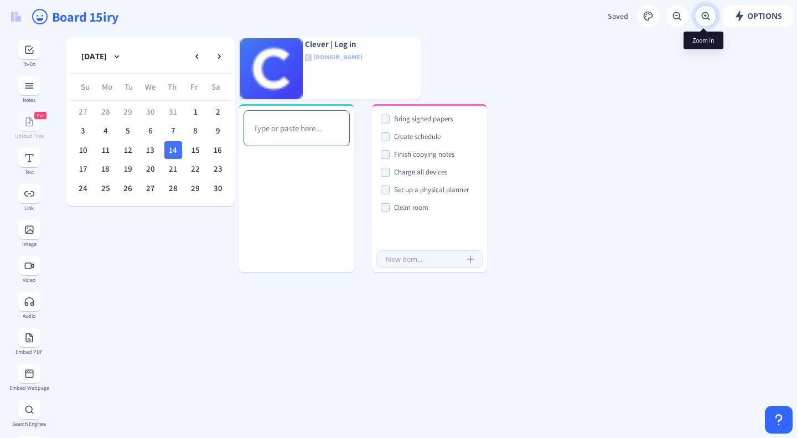
click at [710, 13] on button at bounding box center [706, 16] width 22 height 22
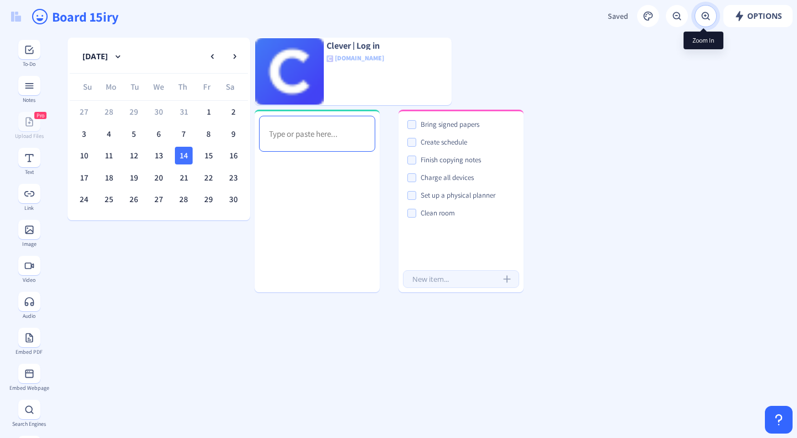
click at [710, 13] on button at bounding box center [706, 16] width 22 height 22
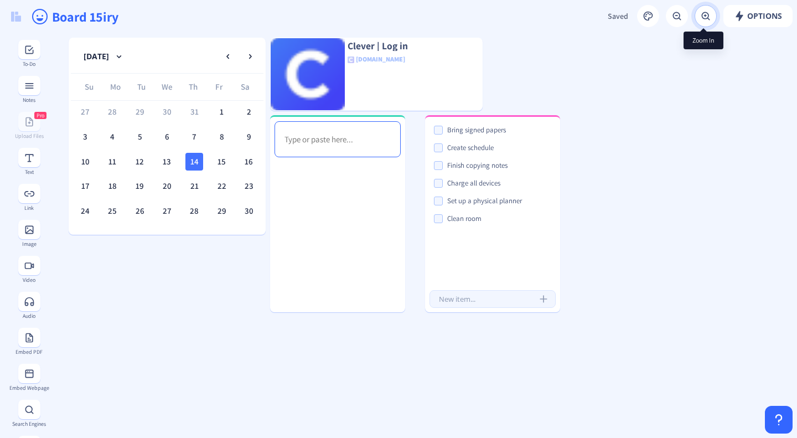
click at [710, 13] on button at bounding box center [706, 16] width 22 height 22
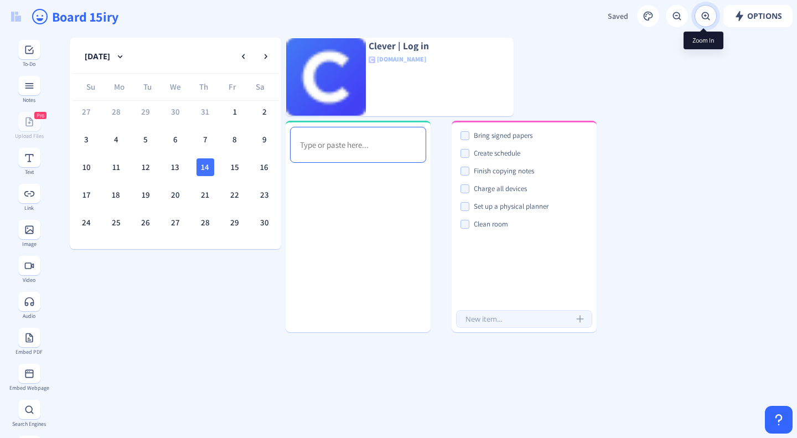
click at [710, 13] on button at bounding box center [706, 16] width 22 height 22
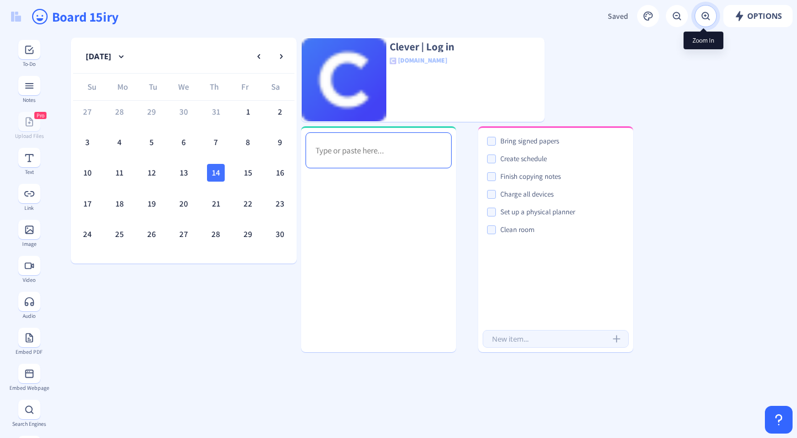
click at [710, 13] on button at bounding box center [706, 16] width 22 height 22
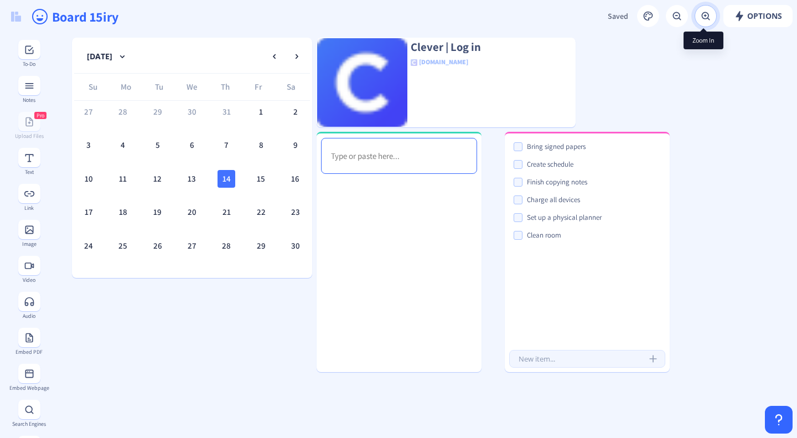
click at [710, 13] on button at bounding box center [706, 16] width 22 height 22
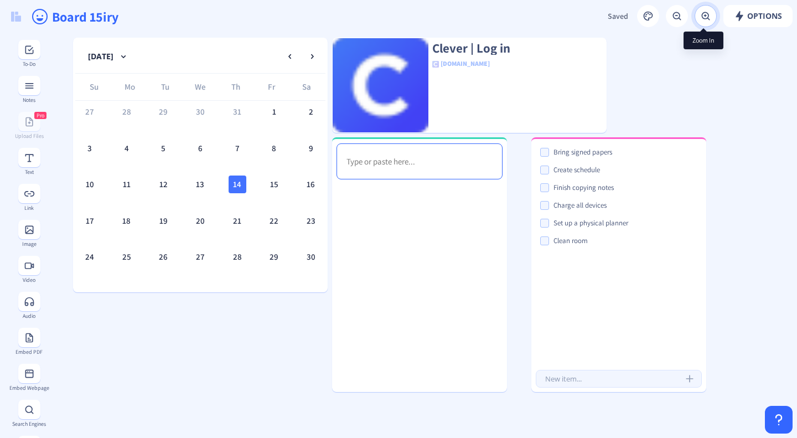
click at [710, 13] on button at bounding box center [706, 16] width 22 height 22
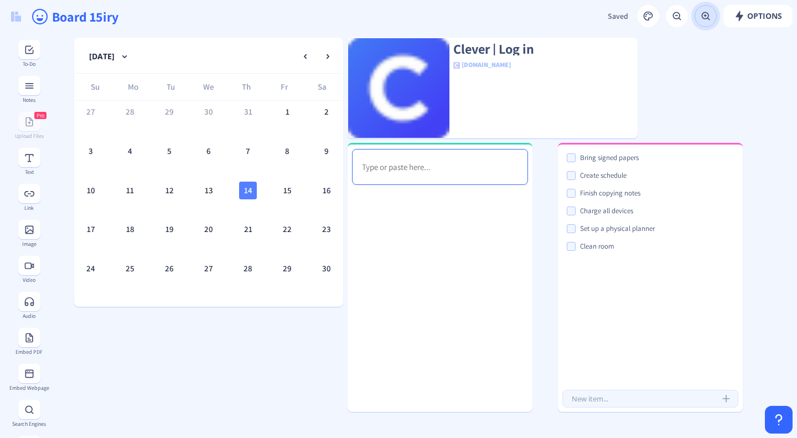
click at [252, 184] on div "14" at bounding box center [248, 191] width 18 height 18
click at [246, 189] on div "14" at bounding box center [248, 191] width 18 height 18
click at [351, 44] on icon at bounding box center [351, 43] width 5 height 7
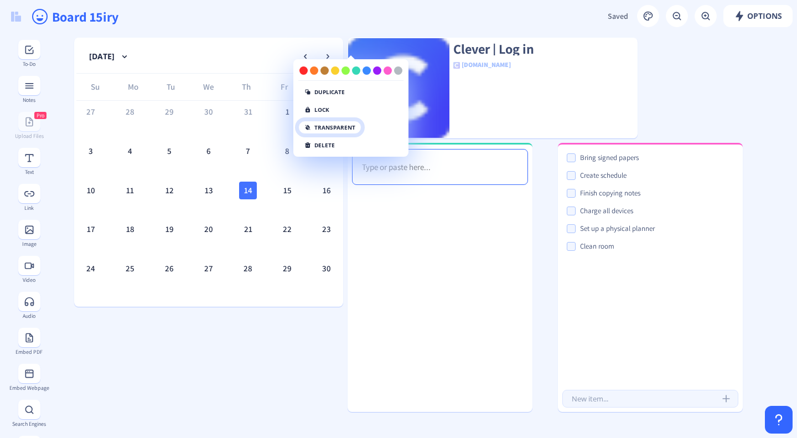
click at [336, 127] on button "transparent" at bounding box center [329, 127] width 63 height 13
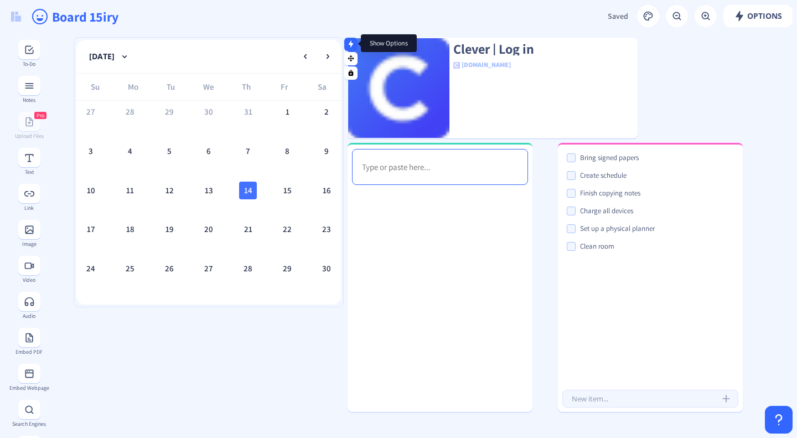
click at [348, 47] on rect at bounding box center [351, 43] width 7 height 7
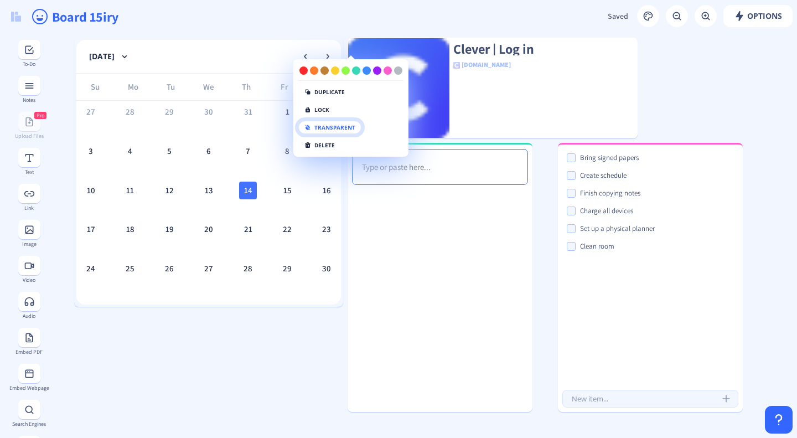
click at [326, 127] on button "transparent" at bounding box center [329, 127] width 63 height 13
click at [246, 190] on div "14" at bounding box center [248, 191] width 18 height 18
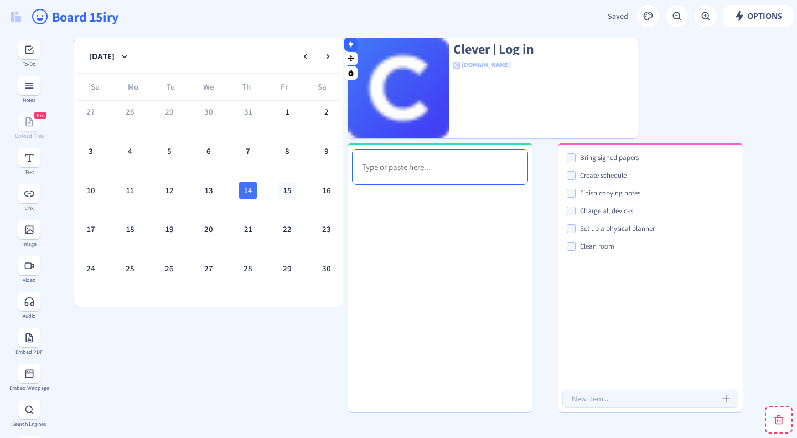
click at [279, 192] on div "15" at bounding box center [288, 191] width 18 height 18
click at [279, 194] on div "15" at bounding box center [288, 191] width 18 height 18
click at [325, 194] on div "16" at bounding box center [327, 191] width 18 height 18
click at [279, 190] on div "15" at bounding box center [288, 191] width 18 height 18
click at [249, 193] on div "14" at bounding box center [248, 191] width 18 height 18
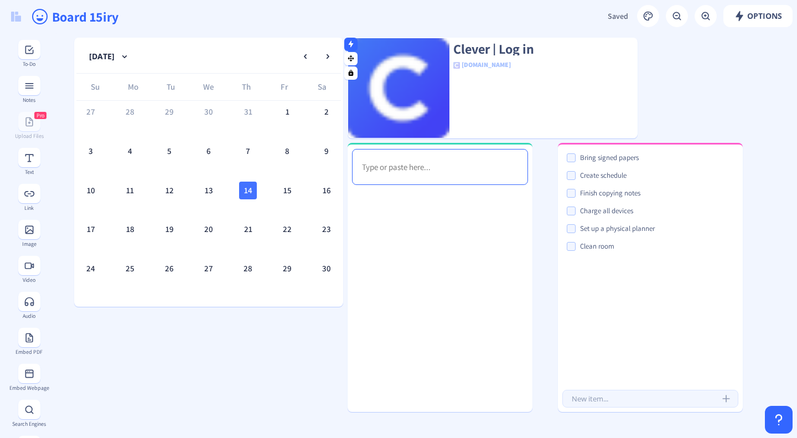
click at [18, 17] on img at bounding box center [16, 17] width 10 height 10
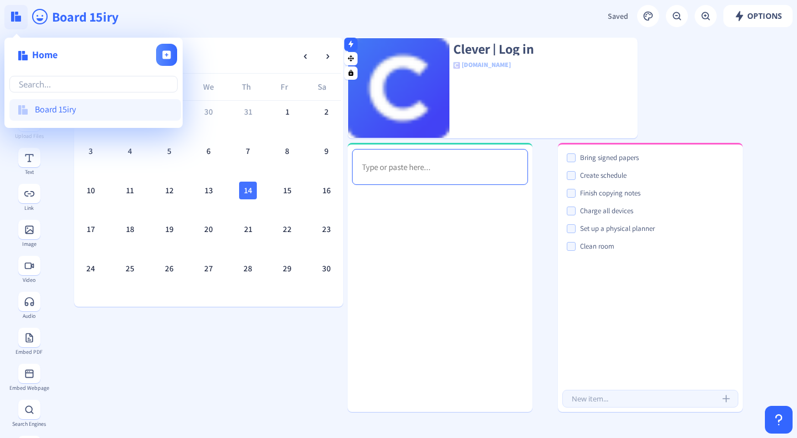
click at [18, 17] on img at bounding box center [16, 17] width 10 height 10
